Goal: Transaction & Acquisition: Book appointment/travel/reservation

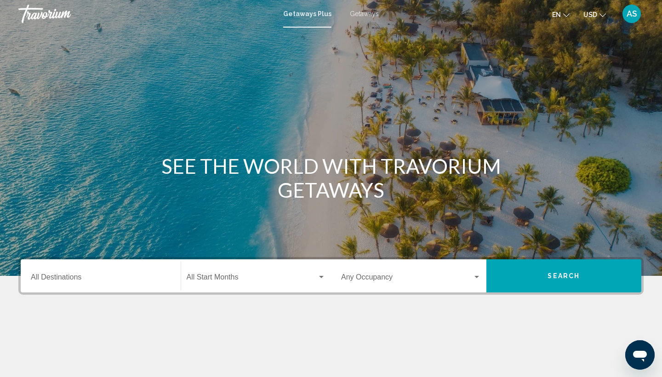
click at [368, 15] on span "Getaways" at bounding box center [364, 13] width 29 height 7
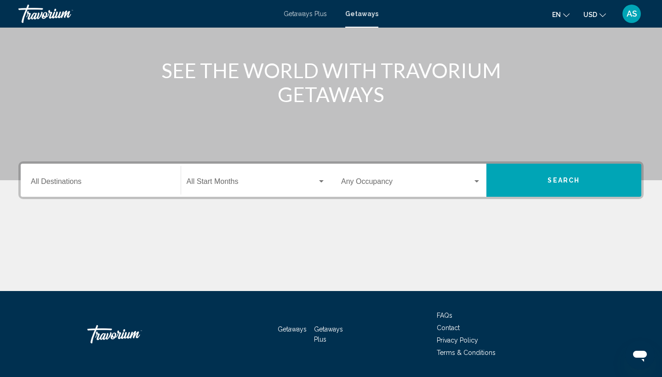
scroll to position [98, 0]
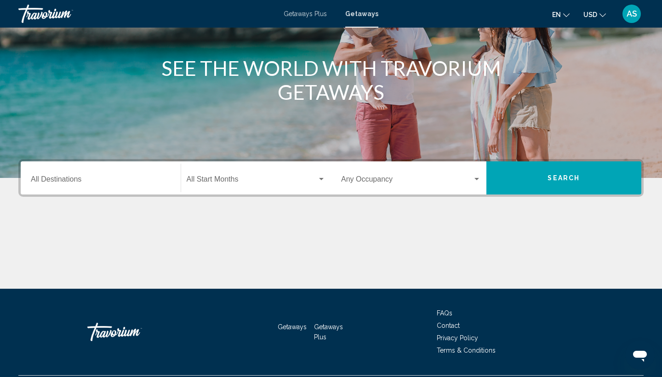
click at [564, 16] on icon "Change language" at bounding box center [566, 15] width 6 height 4
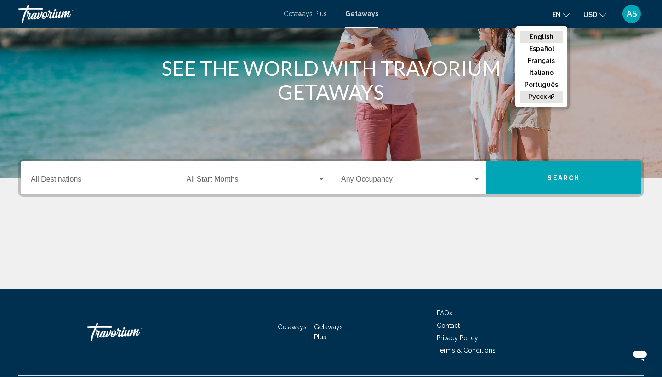
click at [544, 102] on button "русский" at bounding box center [541, 97] width 43 height 12
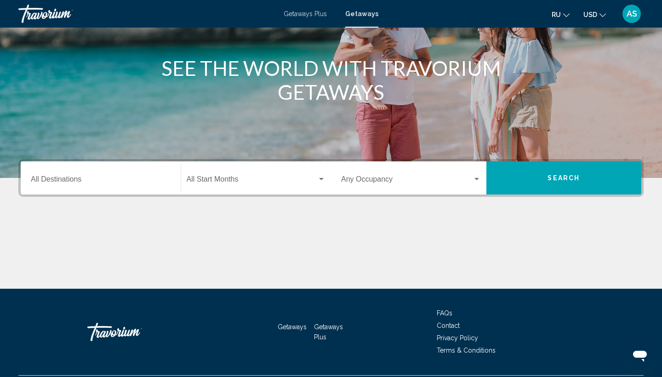
click at [567, 14] on icon "Change language" at bounding box center [566, 15] width 6 height 4
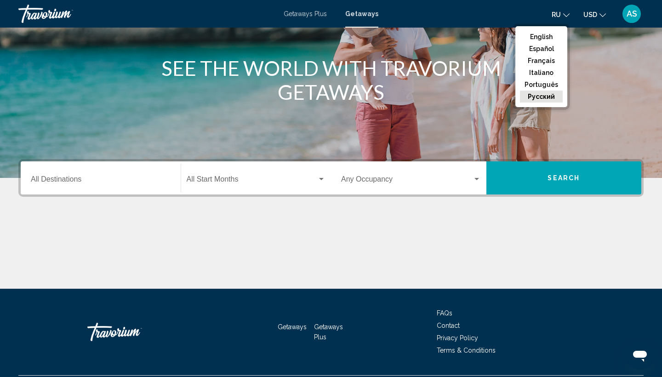
click at [533, 102] on button "русский" at bounding box center [541, 97] width 43 height 12
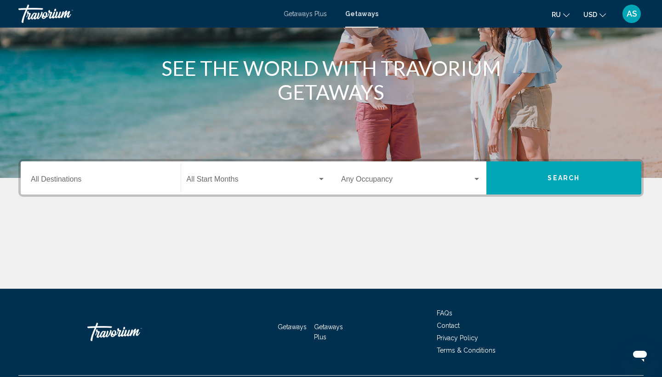
click at [533, 108] on div "Main content" at bounding box center [331, 40] width 662 height 276
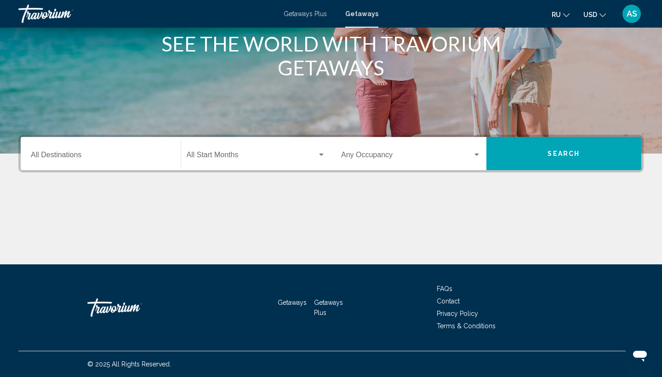
scroll to position [122, 0]
click at [70, 155] on input "Destination All Destinations" at bounding box center [101, 157] width 140 height 8
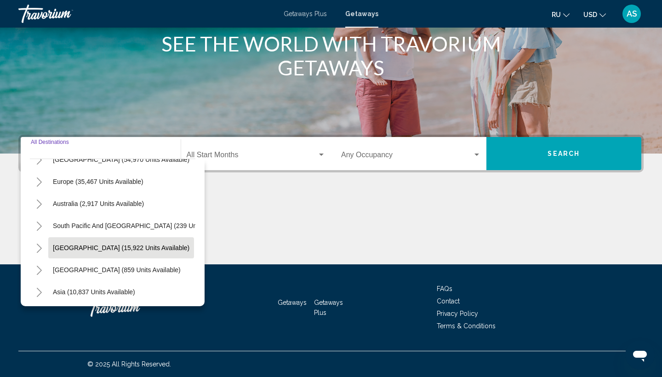
scroll to position [101, 0]
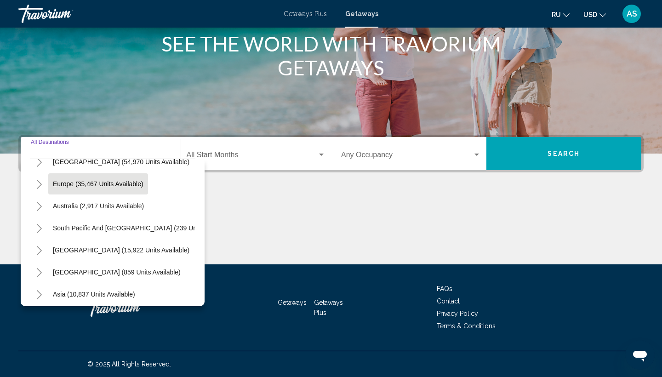
click at [74, 191] on button "Europe (35,467 units available)" at bounding box center [98, 183] width 100 height 21
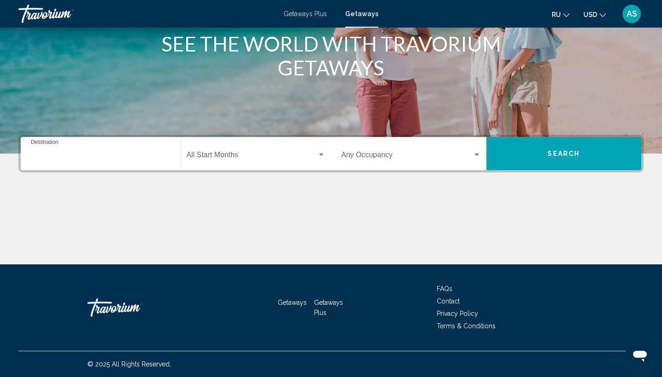
type input "**********"
click at [198, 158] on span "Search widget" at bounding box center [252, 157] width 131 height 8
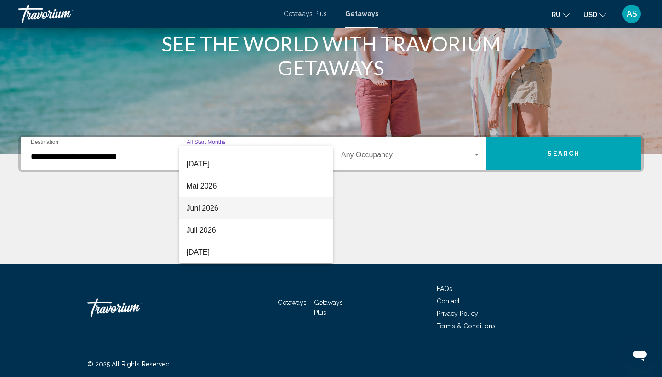
scroll to position [191, 0]
click at [206, 212] on span "Juni 2026" at bounding box center [256, 208] width 139 height 22
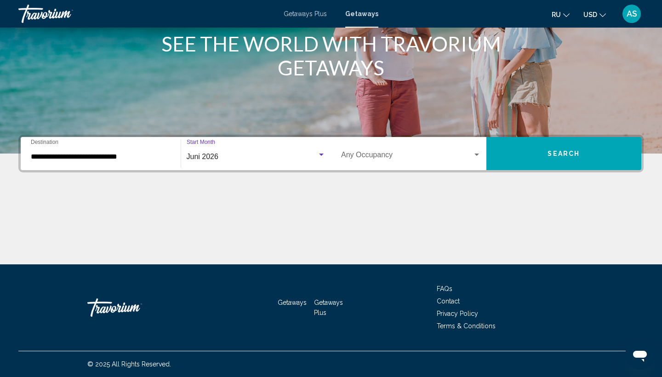
click at [201, 159] on span "Juni 2026" at bounding box center [203, 157] width 32 height 8
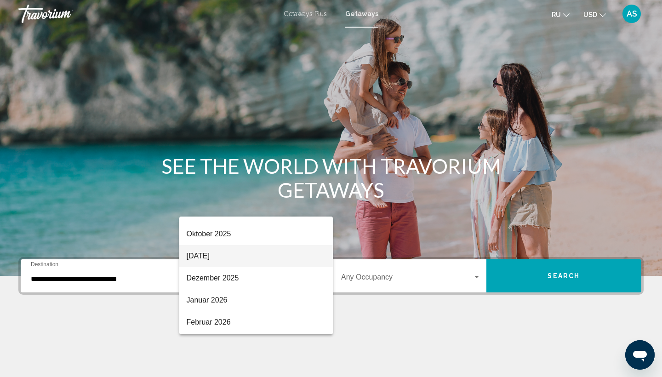
scroll to position [60, 0]
click at [219, 257] on span "[DATE]" at bounding box center [256, 255] width 139 height 22
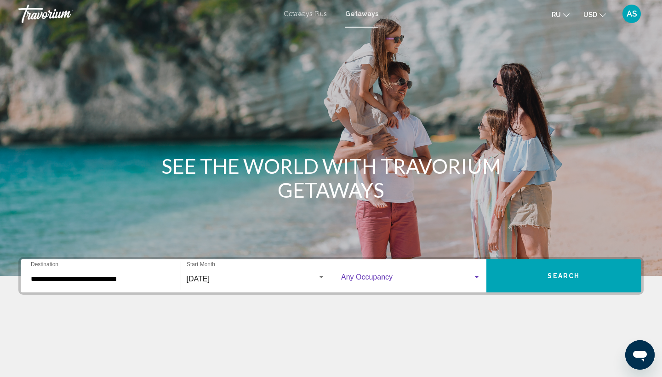
click at [380, 278] on span "Search widget" at bounding box center [406, 279] width 131 height 8
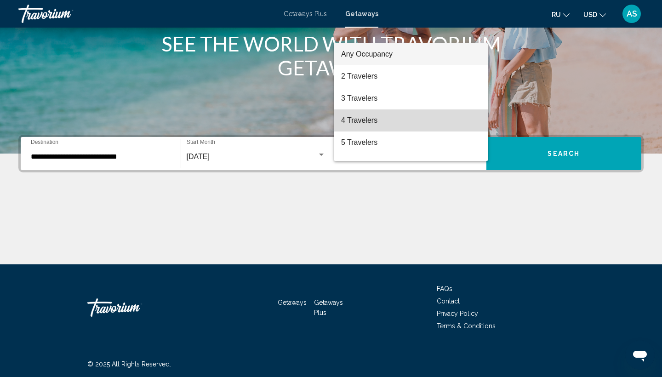
click at [372, 120] on span "4 Travelers" at bounding box center [411, 120] width 140 height 22
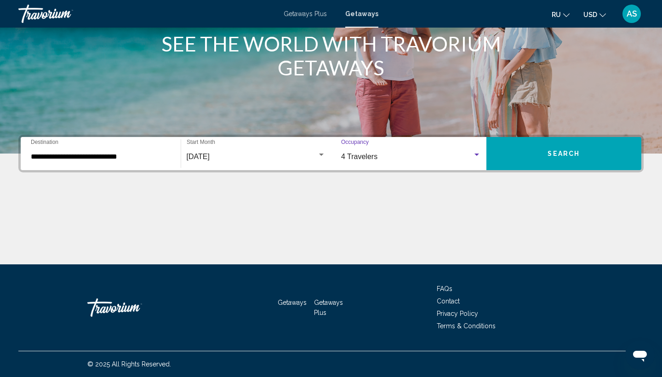
click at [535, 150] on button "Search" at bounding box center [563, 153] width 155 height 33
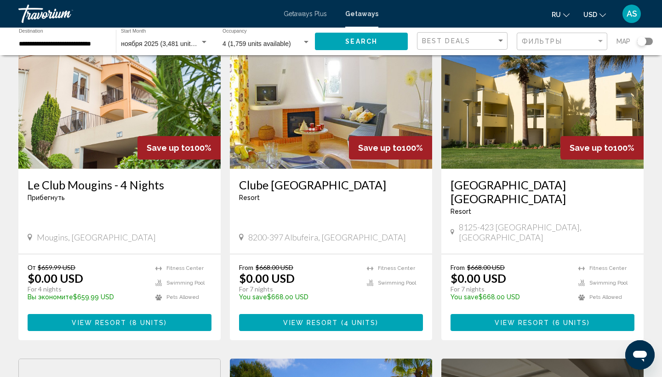
scroll to position [736, 0]
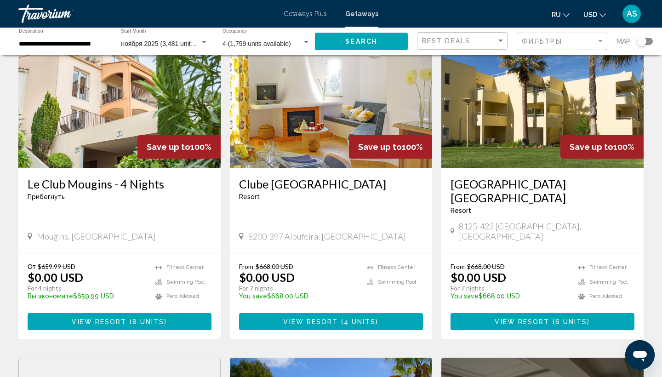
click at [556, 98] on img "Main content" at bounding box center [542, 94] width 202 height 147
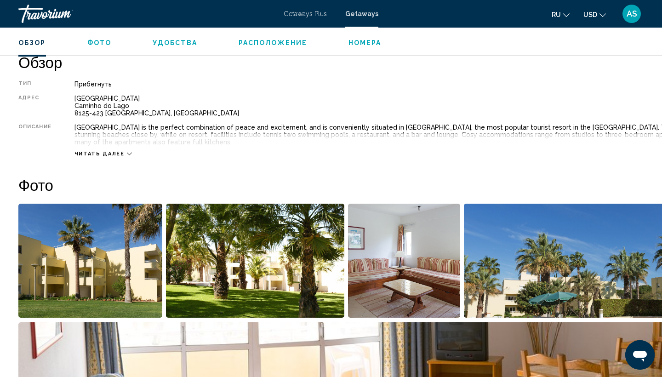
scroll to position [296, 0]
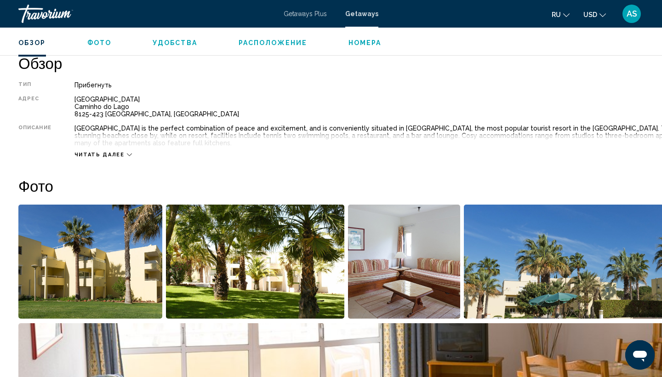
click at [82, 244] on img "Open full-screen image slider" at bounding box center [90, 261] width 144 height 114
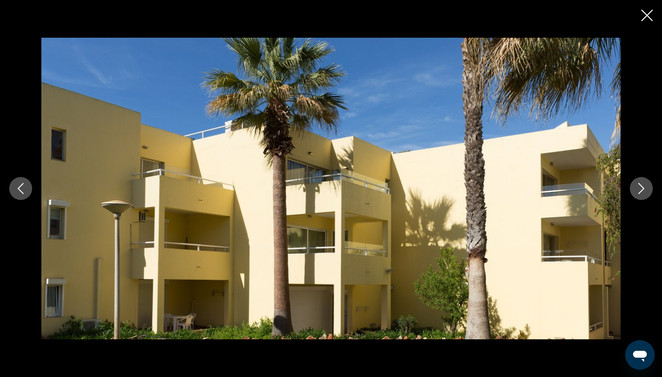
click at [647, 192] on button "Next image" at bounding box center [641, 188] width 23 height 23
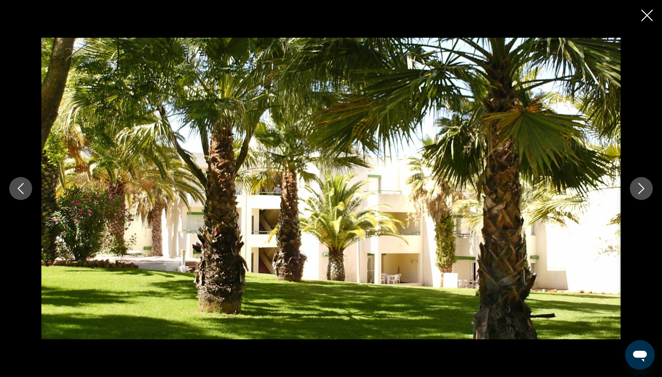
click at [648, 193] on button "Next image" at bounding box center [641, 188] width 23 height 23
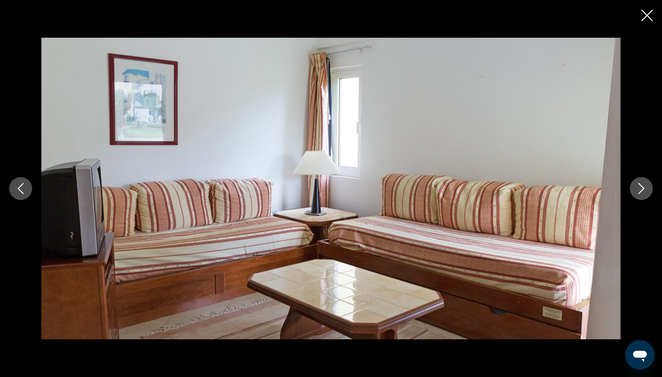
click at [648, 193] on button "Next image" at bounding box center [641, 188] width 23 height 23
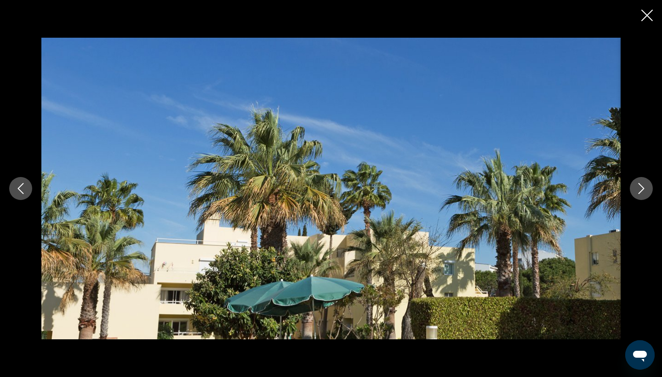
click at [648, 194] on button "Next image" at bounding box center [641, 188] width 23 height 23
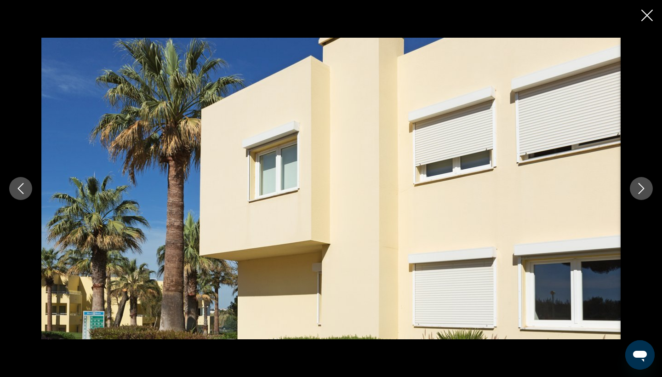
click at [648, 195] on button "Next image" at bounding box center [641, 188] width 23 height 23
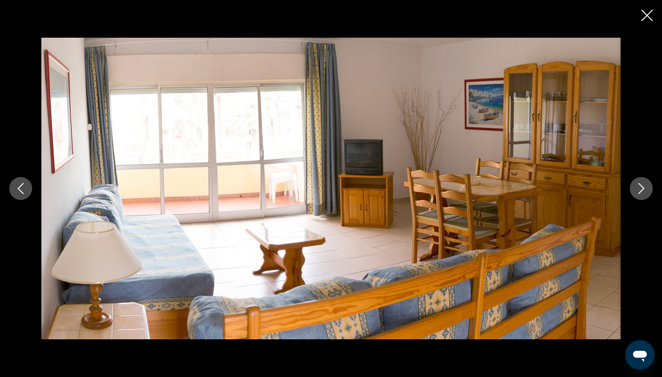
click at [648, 196] on button "Next image" at bounding box center [641, 188] width 23 height 23
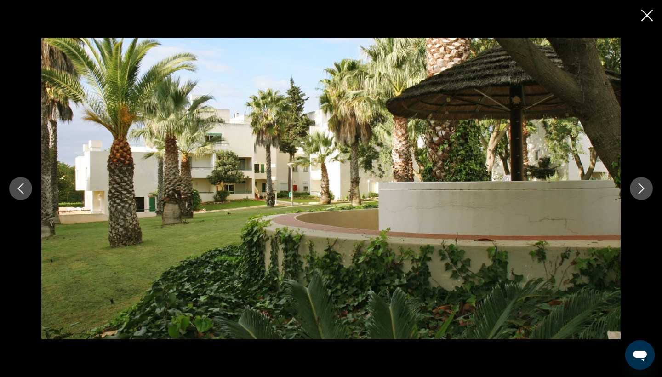
click at [648, 196] on button "Next image" at bounding box center [641, 188] width 23 height 23
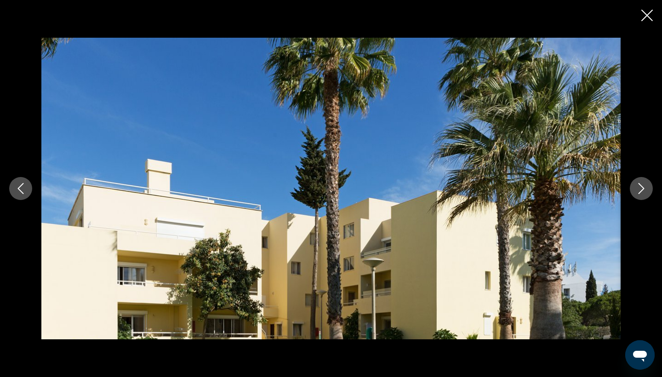
click at [648, 197] on button "Next image" at bounding box center [641, 188] width 23 height 23
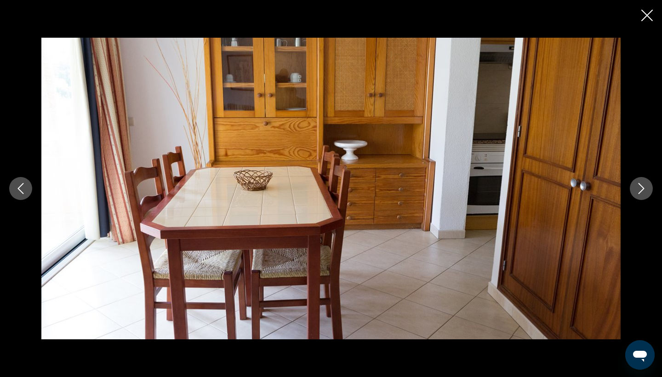
click at [648, 197] on button "Next image" at bounding box center [641, 188] width 23 height 23
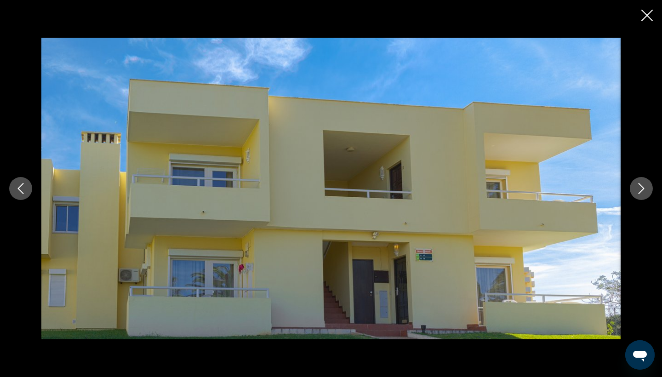
click at [648, 198] on div "Main content" at bounding box center [331, 188] width 662 height 301
click at [643, 190] on icon "Next image" at bounding box center [641, 188] width 11 height 11
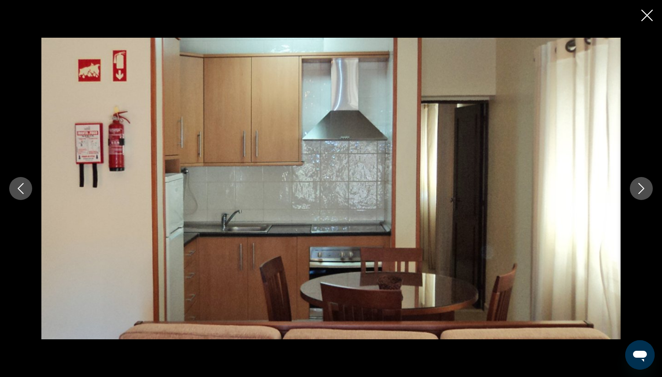
click at [644, 193] on icon "Next image" at bounding box center [641, 188] width 11 height 11
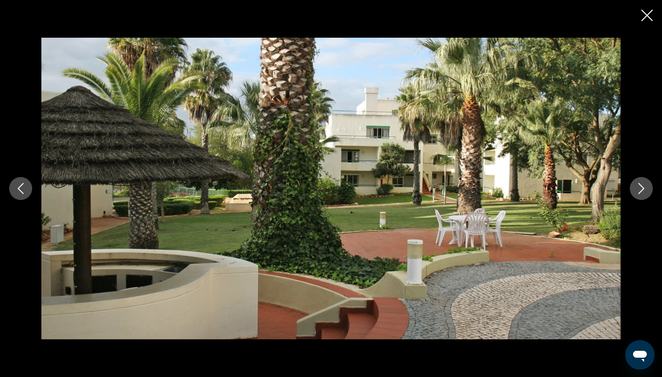
click at [644, 193] on icon "Next image" at bounding box center [641, 188] width 11 height 11
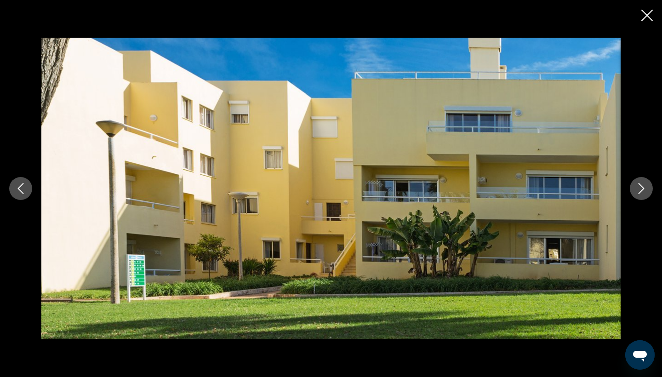
click at [644, 194] on button "Next image" at bounding box center [641, 188] width 23 height 23
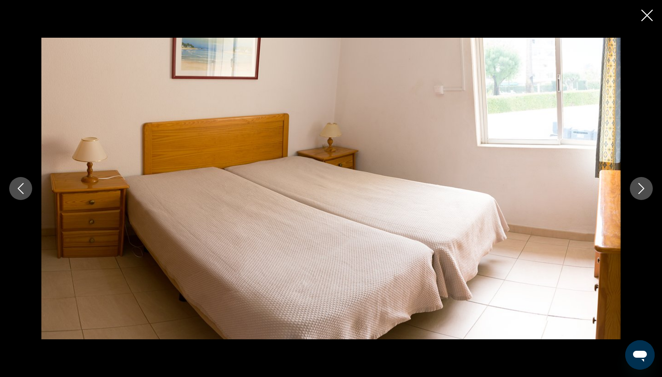
click at [644, 195] on button "Next image" at bounding box center [641, 188] width 23 height 23
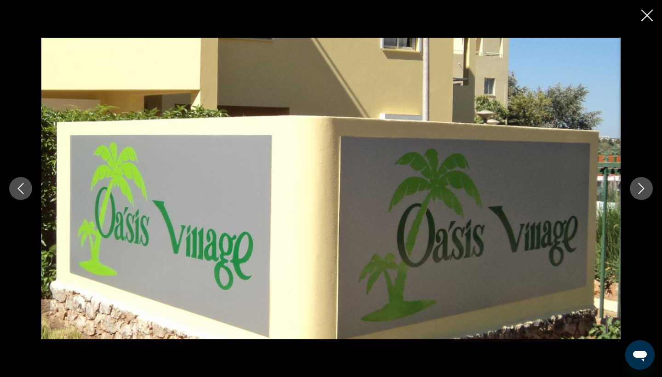
click at [644, 197] on button "Next image" at bounding box center [641, 188] width 23 height 23
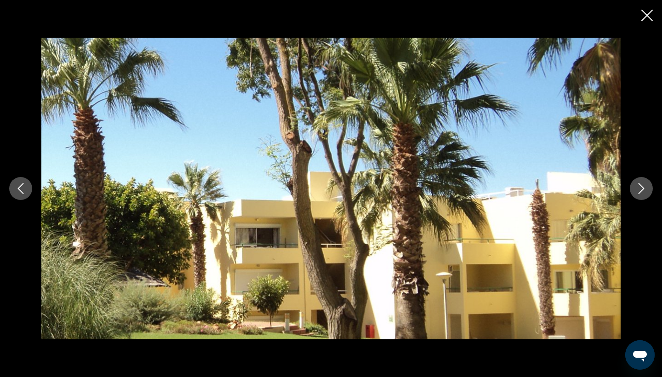
click at [644, 199] on button "Next image" at bounding box center [641, 188] width 23 height 23
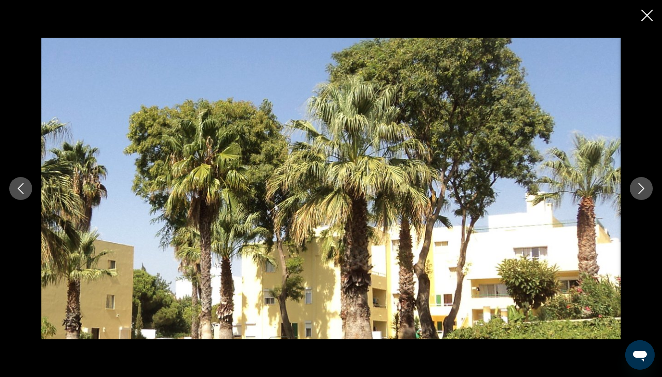
click at [643, 198] on button "Next image" at bounding box center [641, 188] width 23 height 23
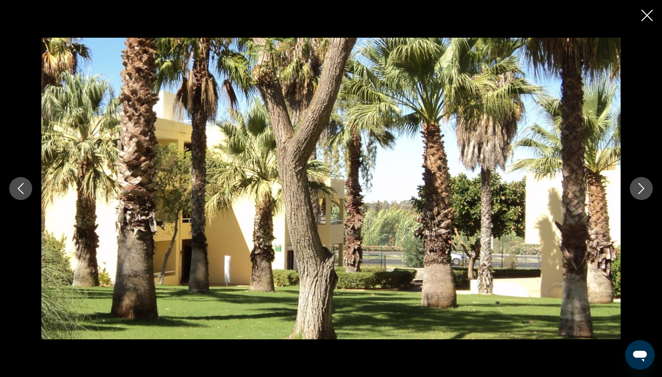
click at [643, 198] on button "Next image" at bounding box center [641, 188] width 23 height 23
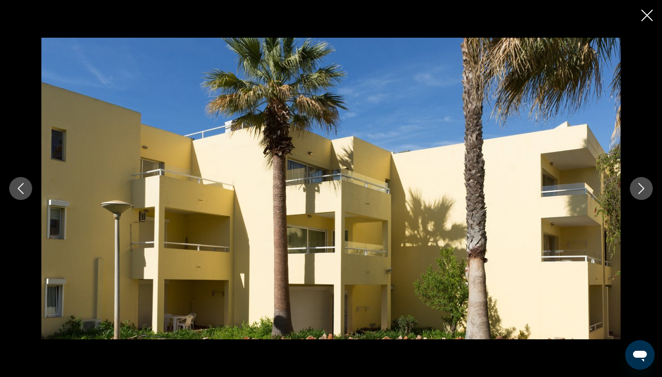
click at [642, 13] on icon "Close slideshow" at bounding box center [646, 15] width 11 height 11
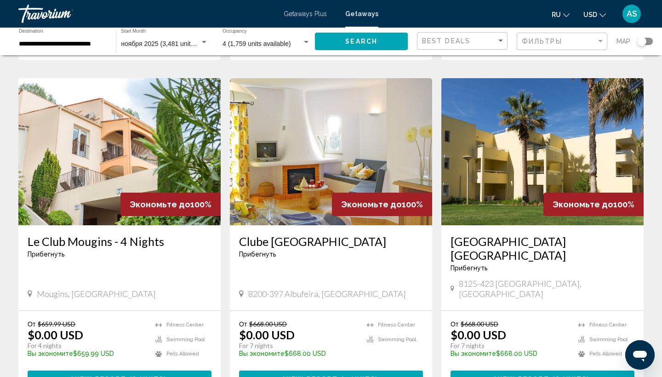
scroll to position [680, 0]
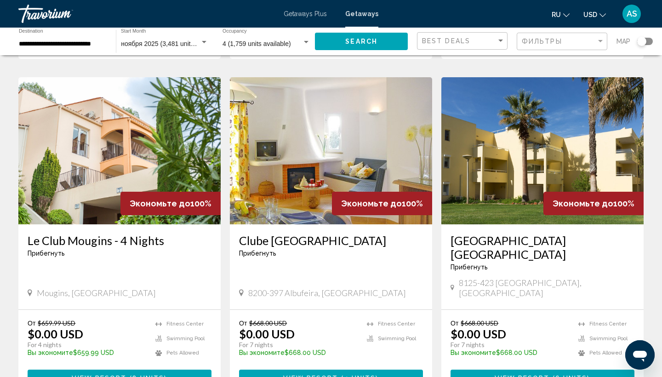
click at [111, 138] on img "Main content" at bounding box center [119, 150] width 202 height 147
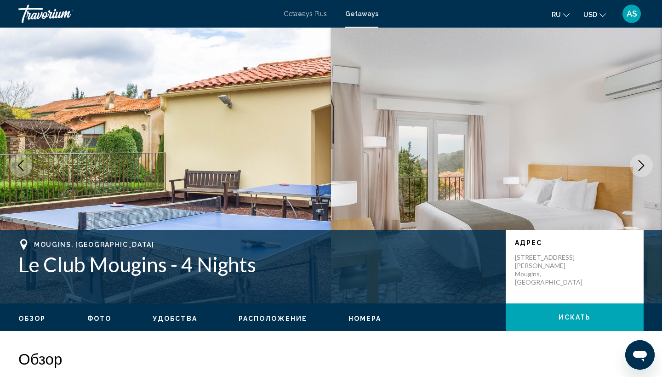
click at [643, 167] on icon "Next image" at bounding box center [641, 165] width 11 height 11
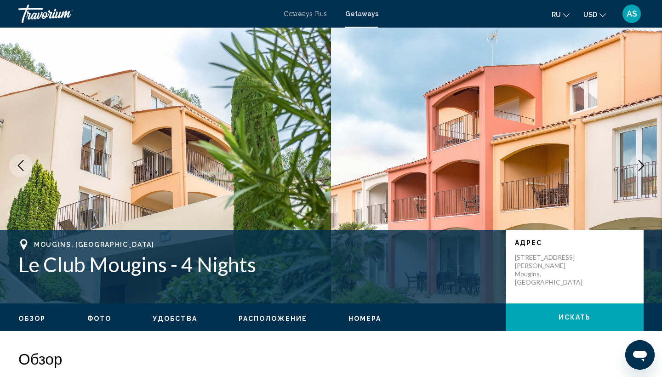
click at [643, 169] on icon "Next image" at bounding box center [641, 165] width 11 height 11
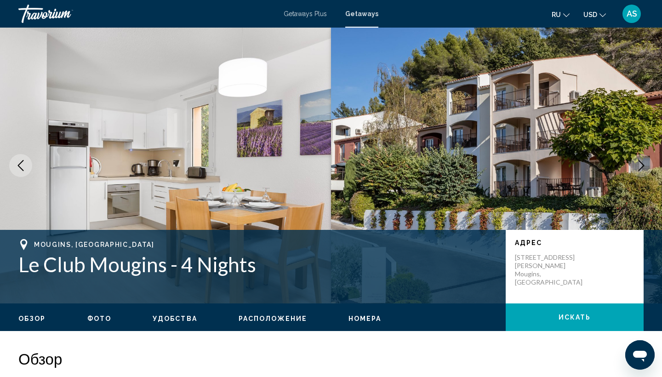
click at [644, 171] on button "Next image" at bounding box center [641, 165] width 23 height 23
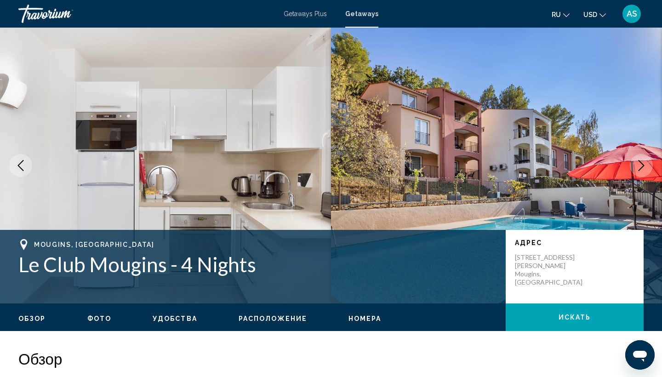
click at [643, 172] on button "Next image" at bounding box center [641, 165] width 23 height 23
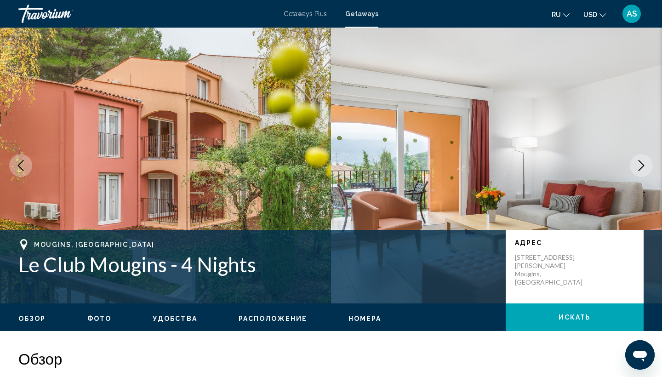
click at [643, 172] on button "Next image" at bounding box center [641, 165] width 23 height 23
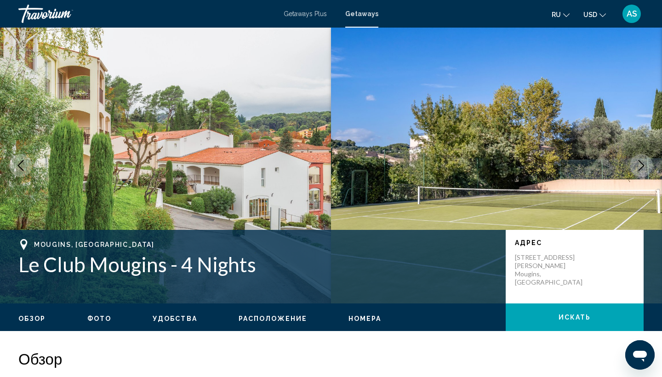
click at [645, 171] on button "Next image" at bounding box center [641, 165] width 23 height 23
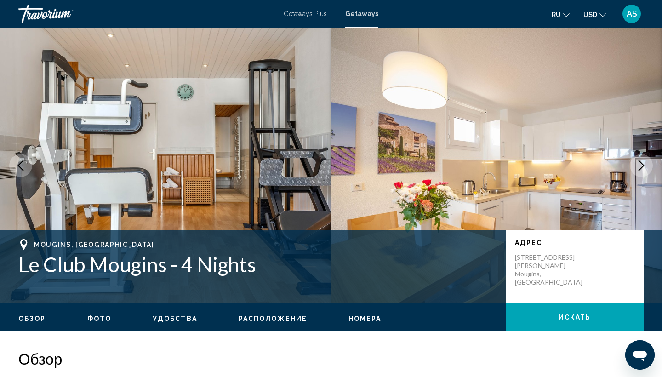
click at [645, 171] on button "Next image" at bounding box center [641, 165] width 23 height 23
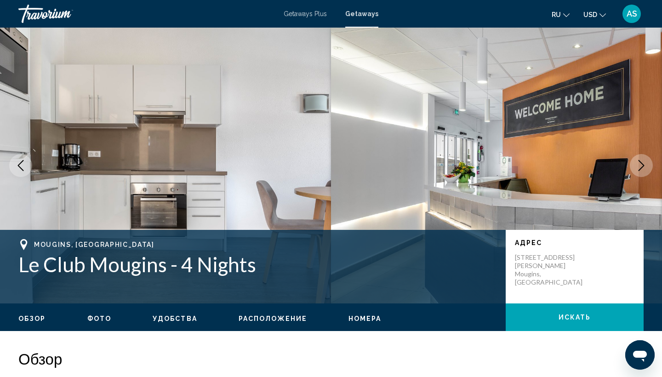
click at [645, 172] on button "Next image" at bounding box center [641, 165] width 23 height 23
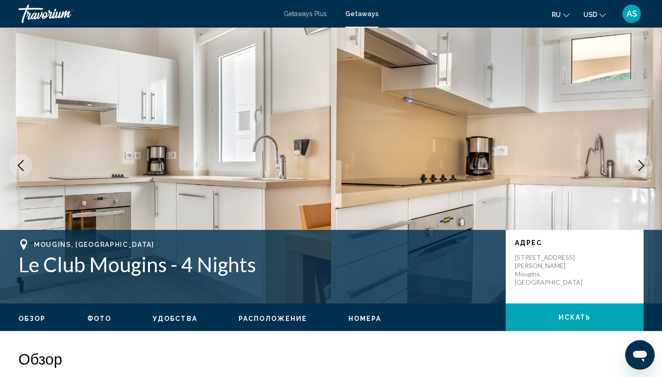
click at [646, 172] on button "Next image" at bounding box center [641, 165] width 23 height 23
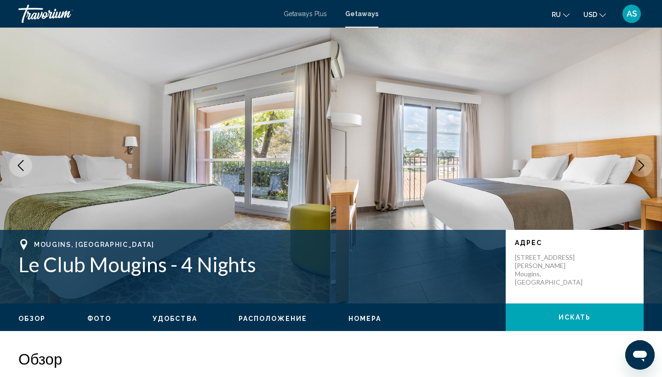
click at [646, 172] on button "Next image" at bounding box center [641, 165] width 23 height 23
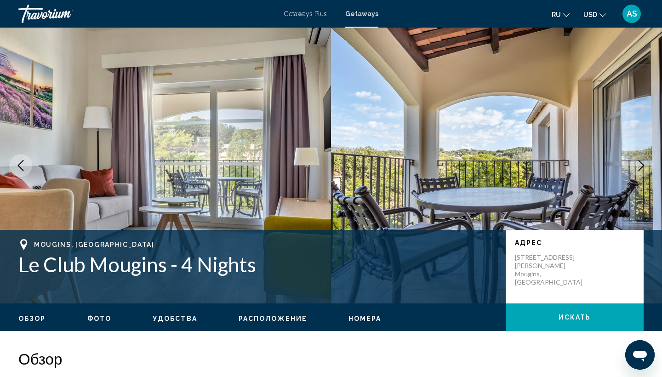
click at [646, 172] on button "Next image" at bounding box center [641, 165] width 23 height 23
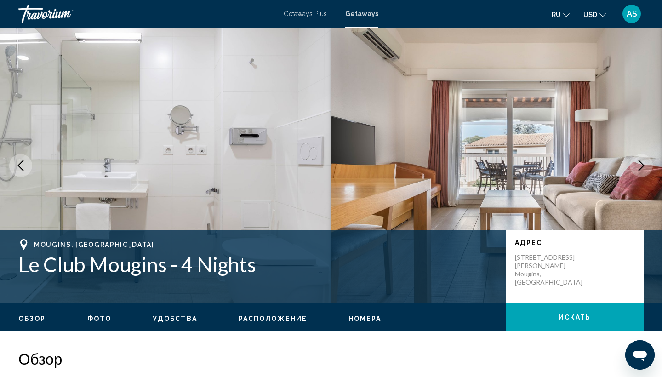
click at [646, 171] on button "Next image" at bounding box center [641, 165] width 23 height 23
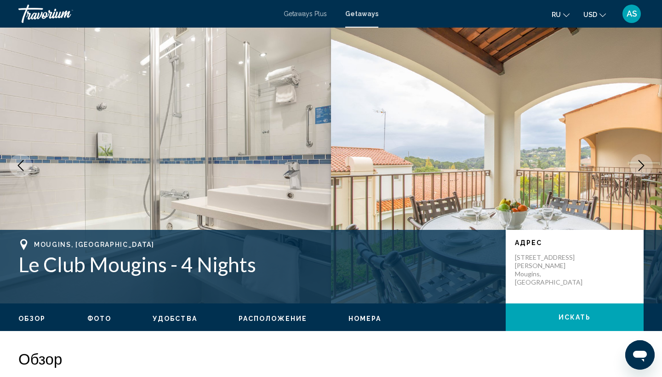
click at [646, 172] on button "Next image" at bounding box center [641, 165] width 23 height 23
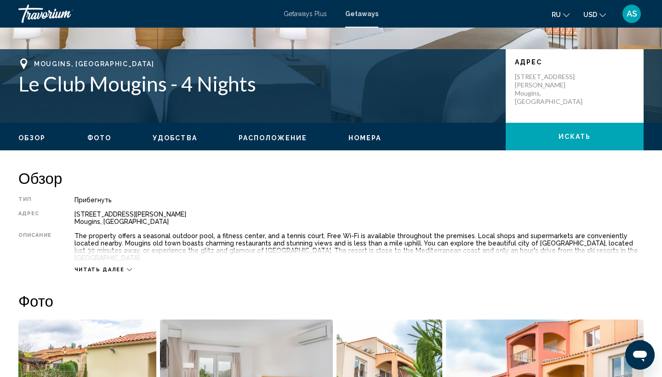
scroll to position [178, 0]
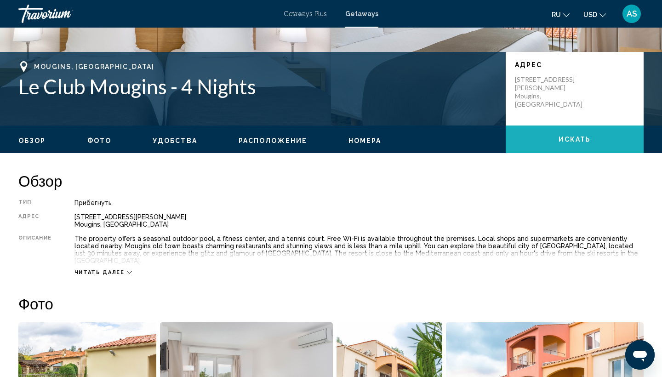
click at [578, 135] on button "искать" at bounding box center [574, 139] width 138 height 28
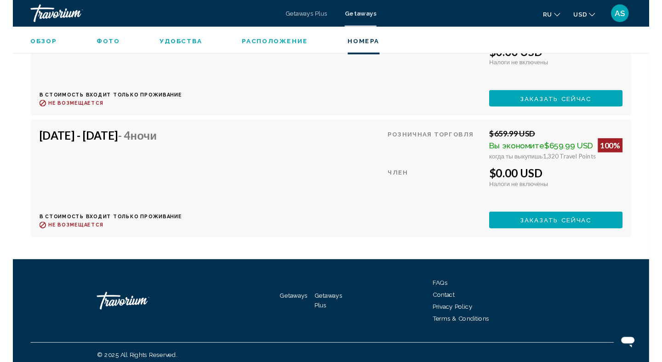
scroll to position [2143, 0]
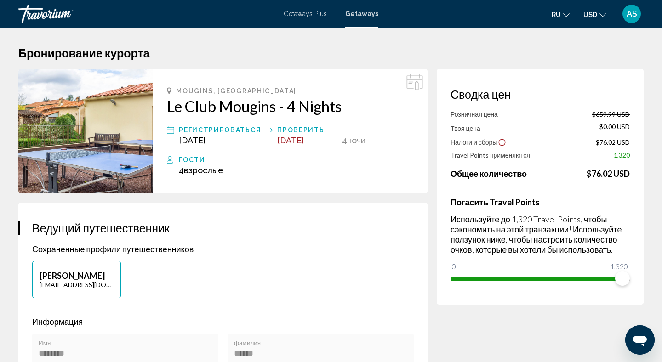
click at [555, 221] on p "Используйте до 1,320 Travel Points, чтобы сэкономить на этой транзакции! Исполь…" at bounding box center [539, 234] width 179 height 40
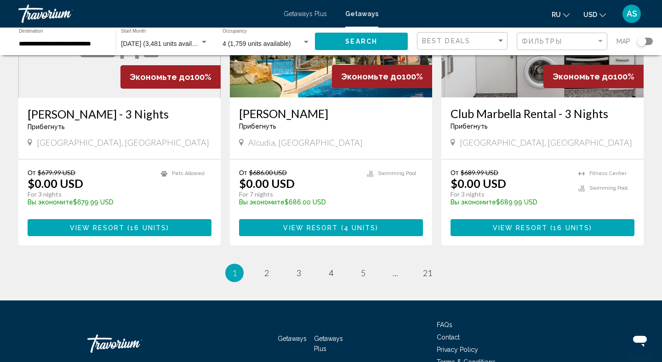
scroll to position [1143, 0]
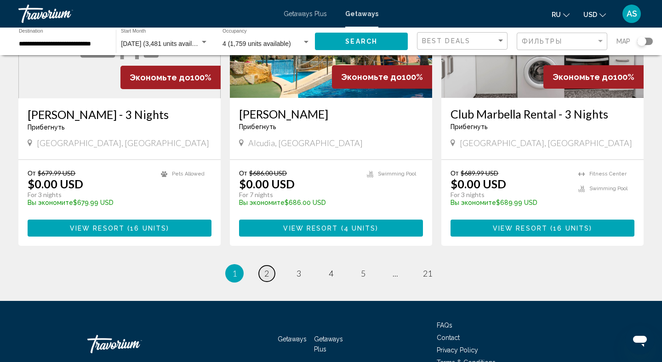
click at [267, 268] on span "2" at bounding box center [266, 273] width 5 height 10
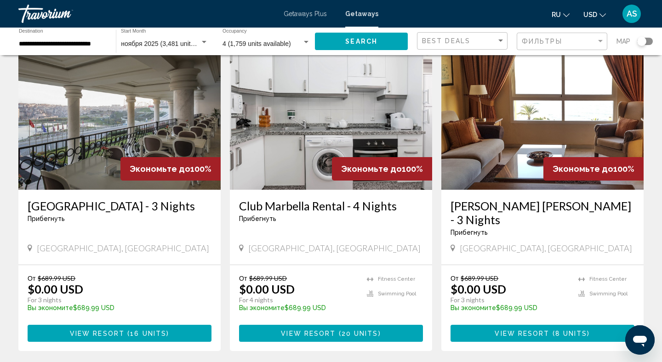
scroll to position [56, 0]
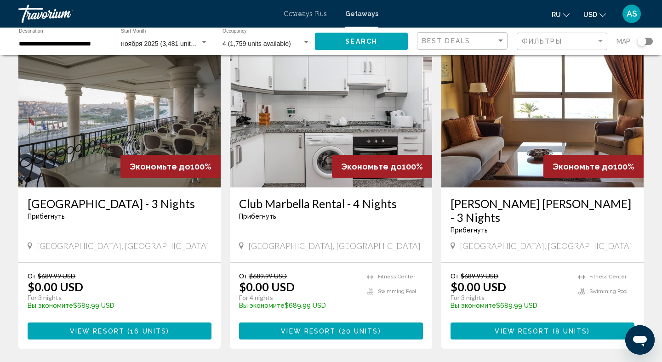
click at [133, 125] on img "Main content" at bounding box center [119, 113] width 202 height 147
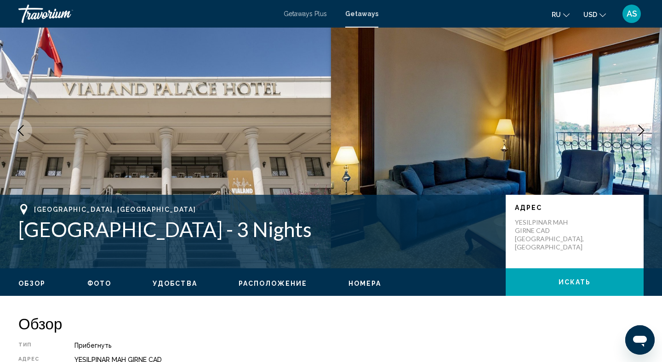
scroll to position [35, 0]
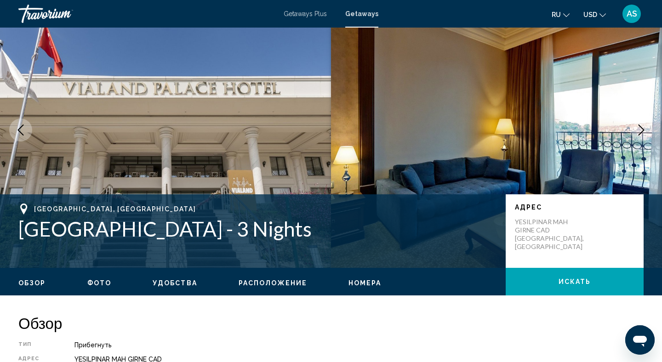
click at [642, 129] on icon "Next image" at bounding box center [641, 130] width 6 height 11
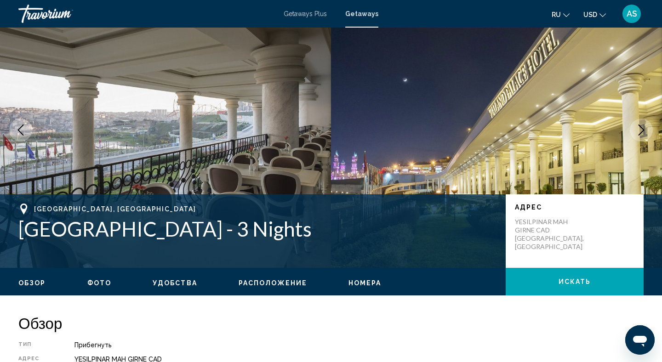
click at [643, 130] on icon "Next image" at bounding box center [641, 130] width 6 height 11
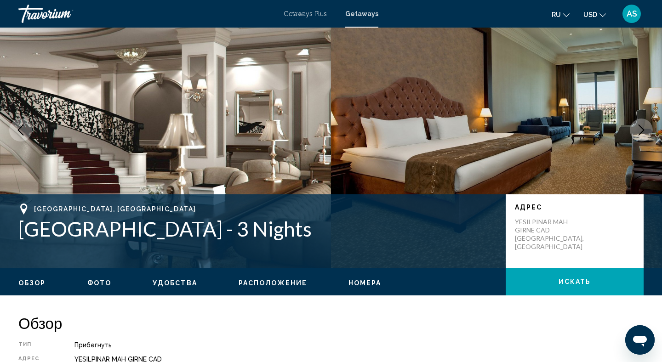
click at [643, 130] on icon "Next image" at bounding box center [641, 130] width 6 height 11
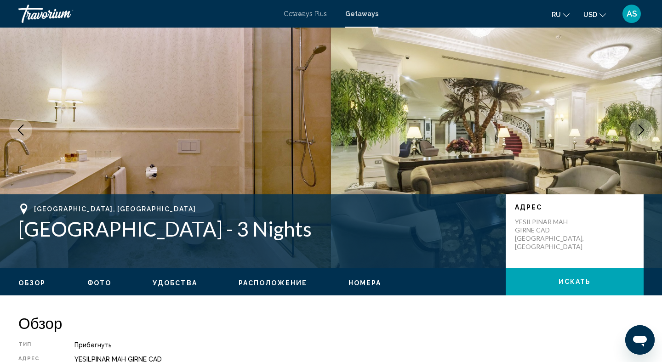
click at [643, 130] on icon "Next image" at bounding box center [641, 130] width 6 height 11
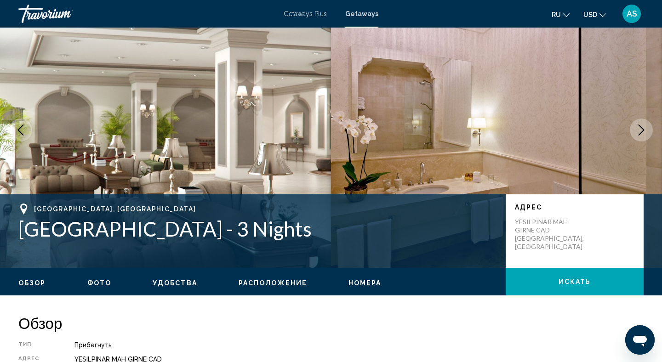
click at [643, 130] on icon "Next image" at bounding box center [641, 130] width 6 height 11
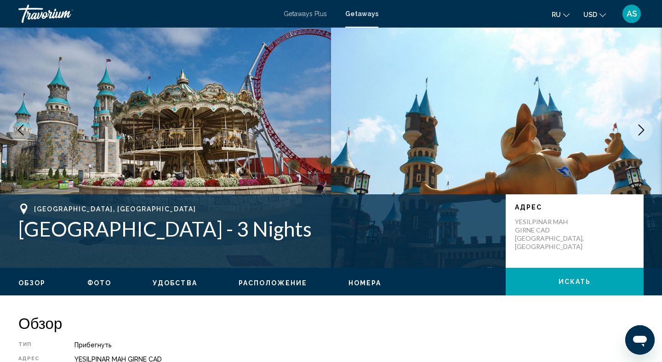
click at [643, 130] on icon "Next image" at bounding box center [641, 130] width 6 height 11
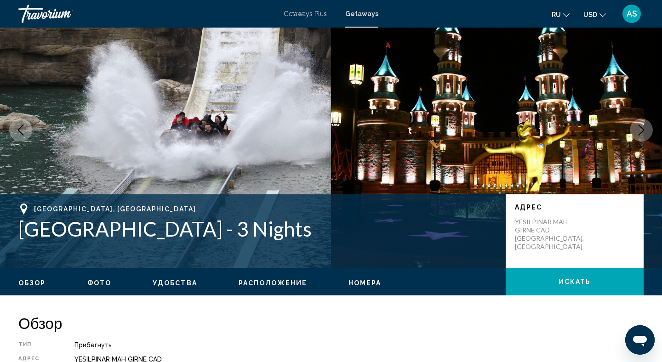
click at [643, 130] on icon "Next image" at bounding box center [641, 130] width 6 height 11
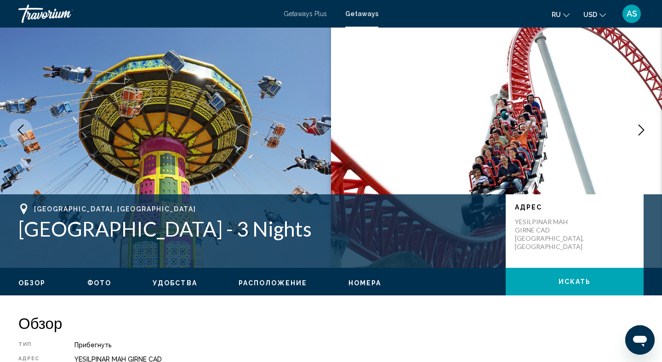
click at [643, 130] on icon "Next image" at bounding box center [641, 130] width 6 height 11
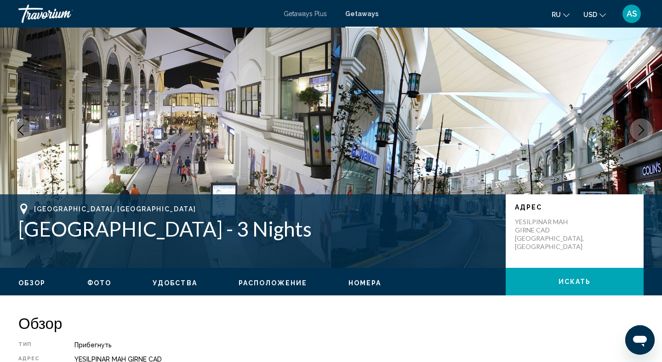
click at [643, 130] on icon "Next image" at bounding box center [641, 130] width 6 height 11
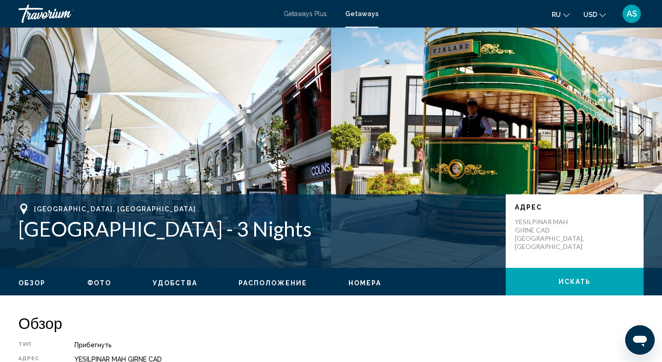
click at [643, 130] on icon "Next image" at bounding box center [641, 130] width 6 height 11
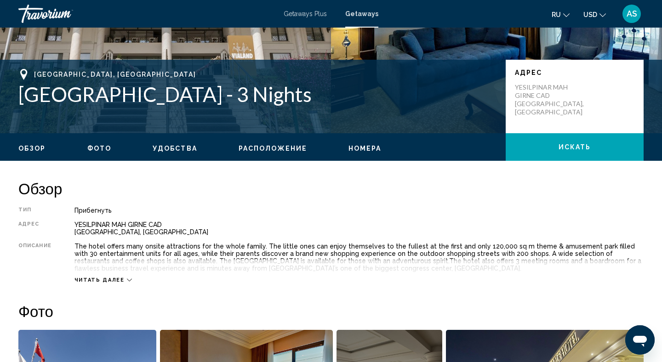
scroll to position [161, 0]
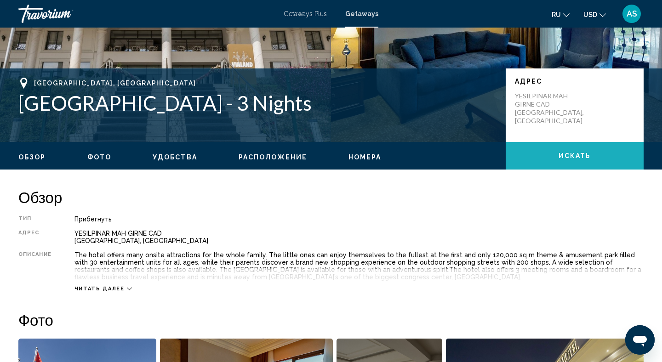
click at [557, 148] on button "искать" at bounding box center [574, 156] width 138 height 28
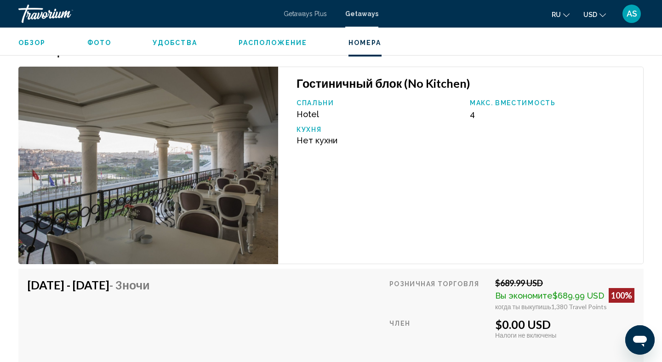
scroll to position [1317, 0]
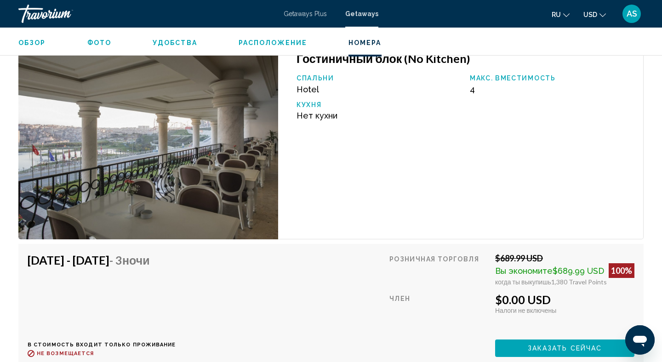
click at [220, 203] on img "Main content" at bounding box center [148, 141] width 260 height 198
click at [219, 202] on img "Main content" at bounding box center [148, 141] width 260 height 198
